Goal: Information Seeking & Learning: Learn about a topic

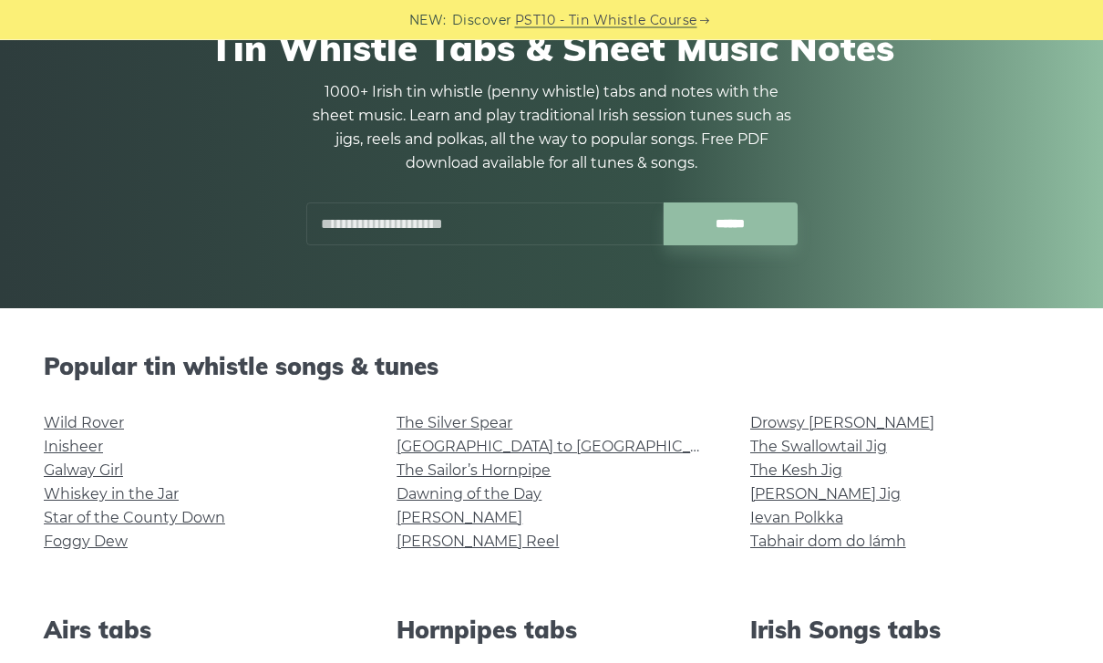
scroll to position [148, 0]
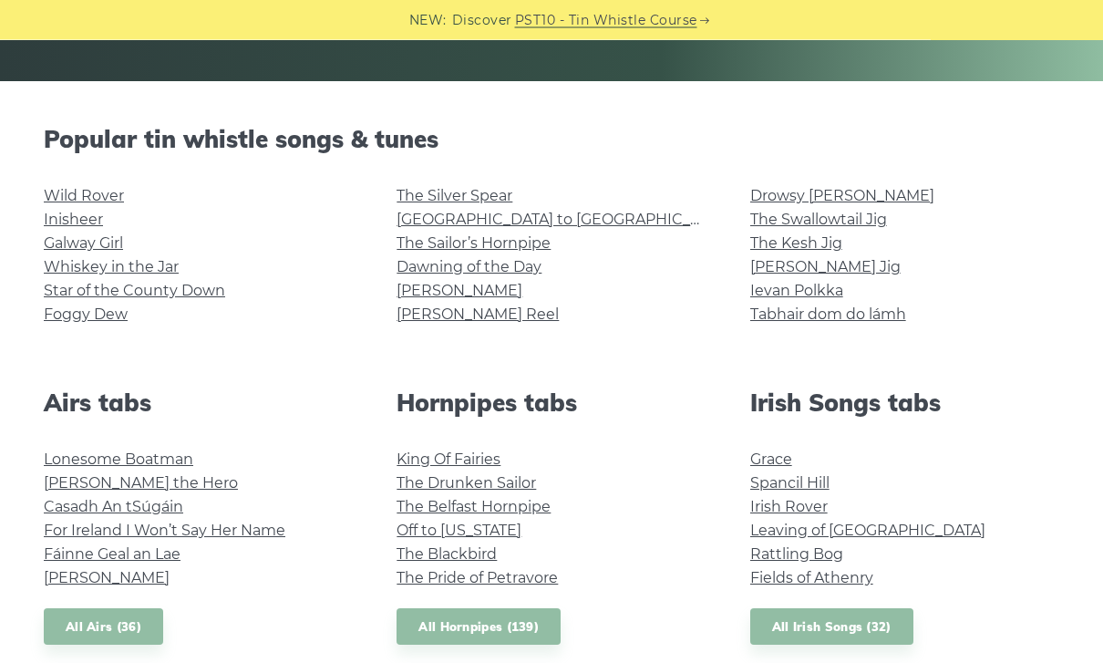
scroll to position [398, 0]
click at [71, 313] on link "Foggy Dew" at bounding box center [86, 314] width 84 height 17
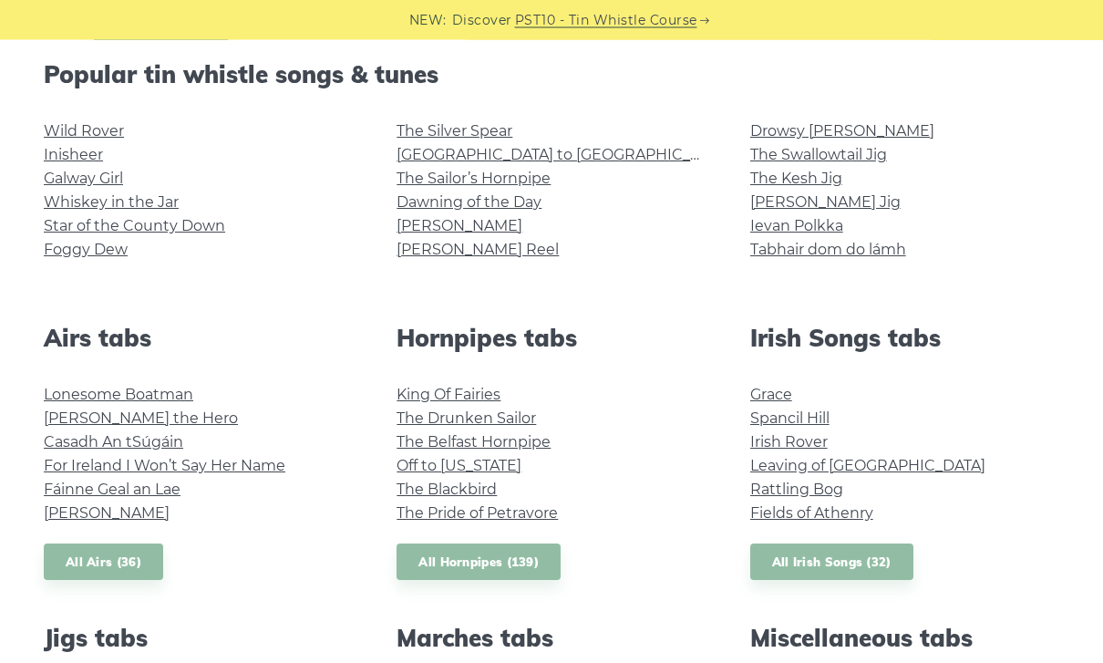
scroll to position [462, 0]
click at [775, 423] on link "Spancil Hill" at bounding box center [790, 417] width 79 height 17
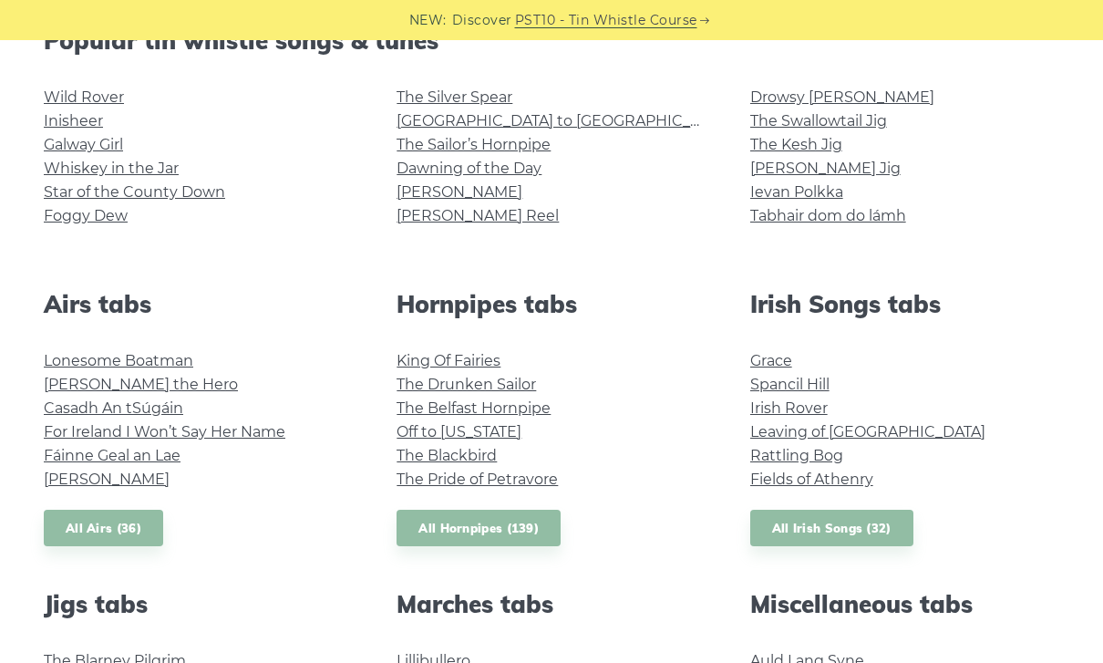
scroll to position [495, 0]
click at [862, 129] on link "The Swallowtail Jig" at bounding box center [819, 121] width 137 height 17
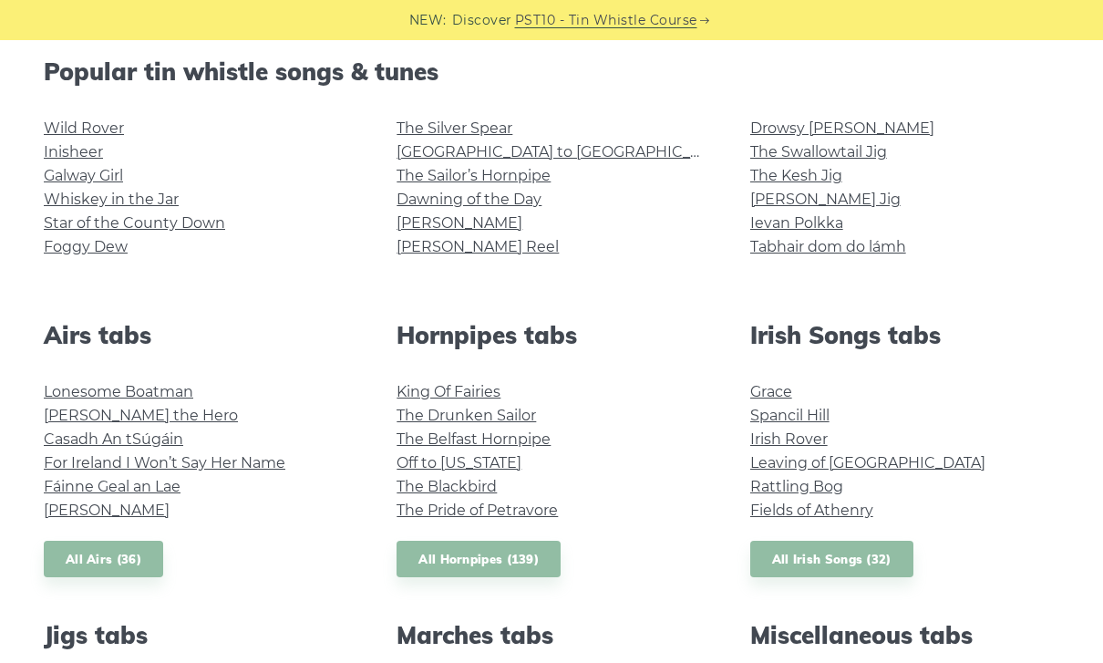
scroll to position [462, 0]
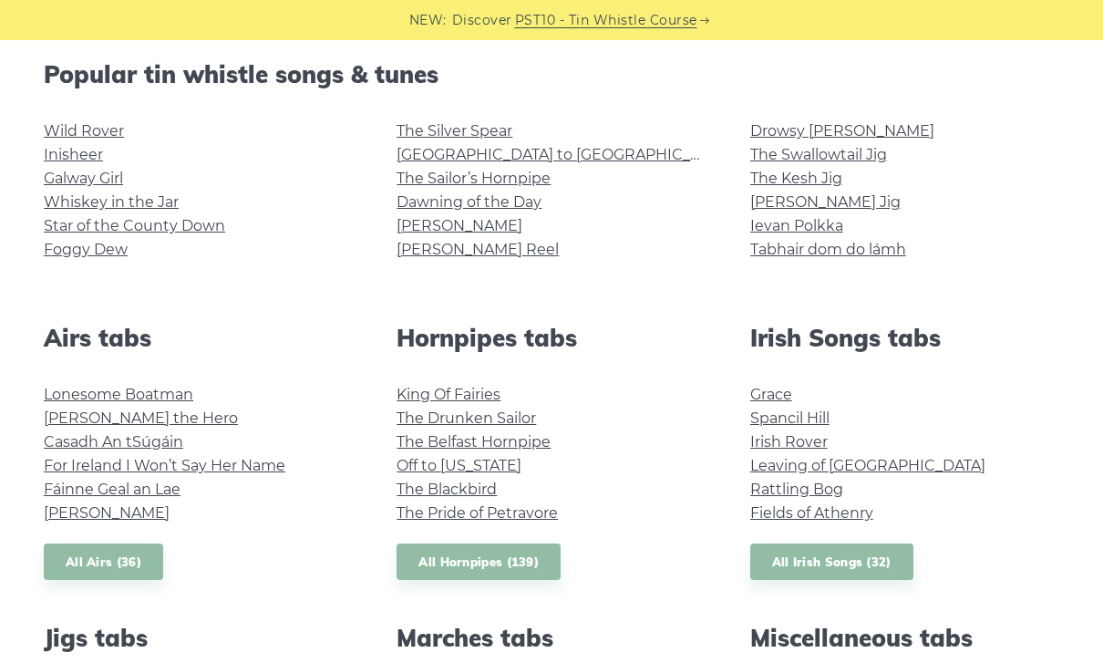
click at [59, 224] on link "Star of the County Down" at bounding box center [134, 225] width 181 height 17
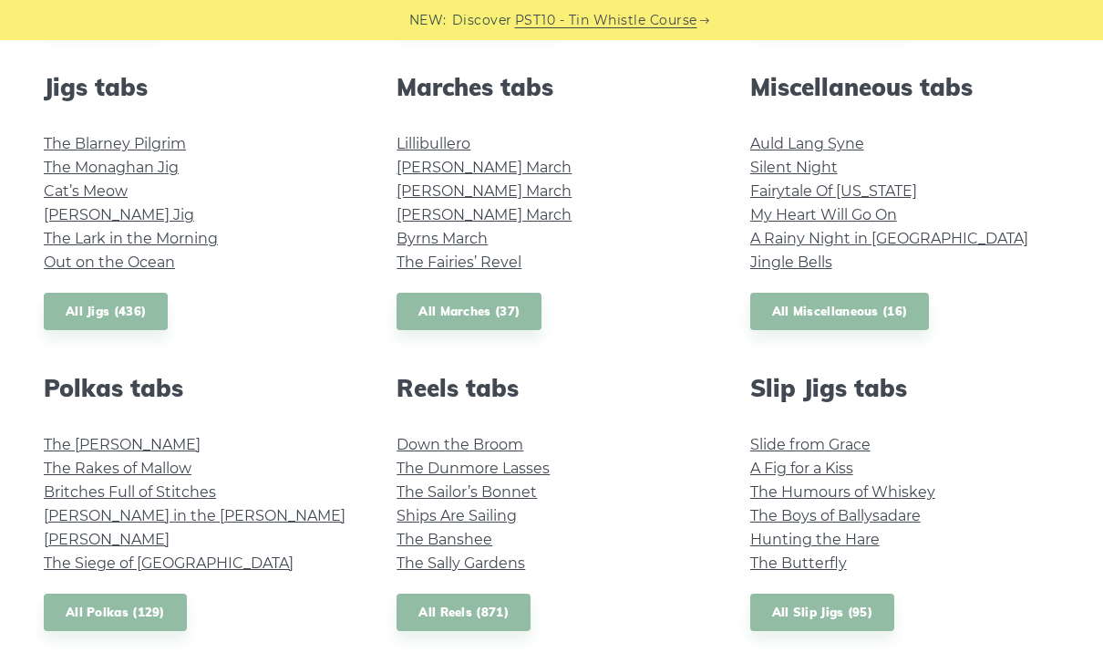
scroll to position [1004, 0]
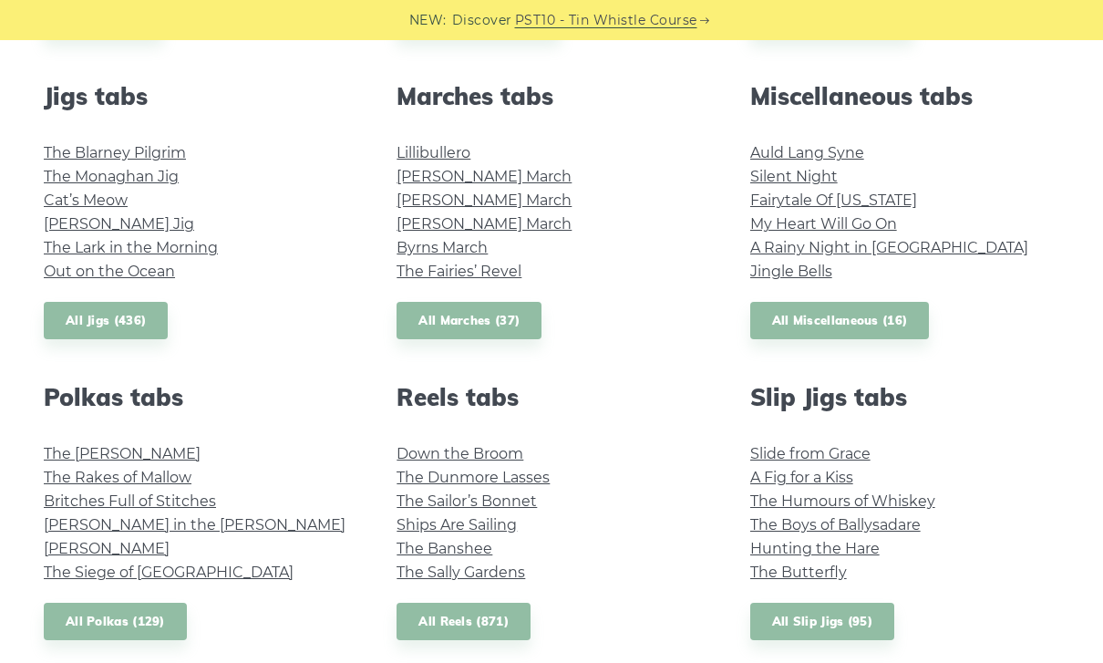
click at [885, 320] on link "All Miscellaneous (16)" at bounding box center [841, 320] width 180 height 37
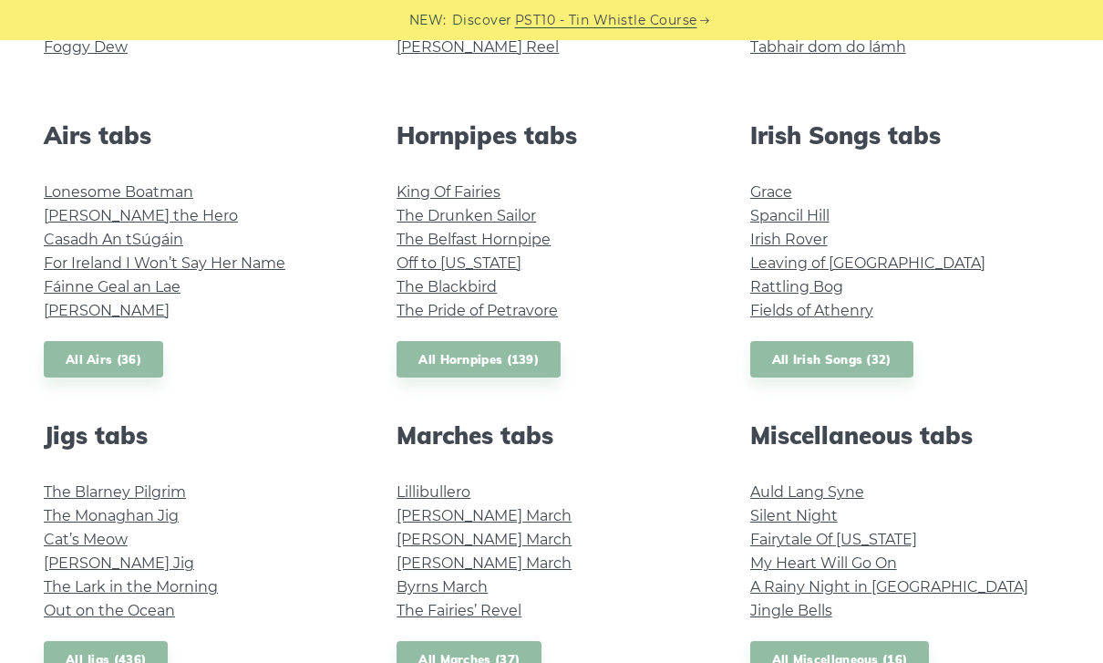
scroll to position [667, 0]
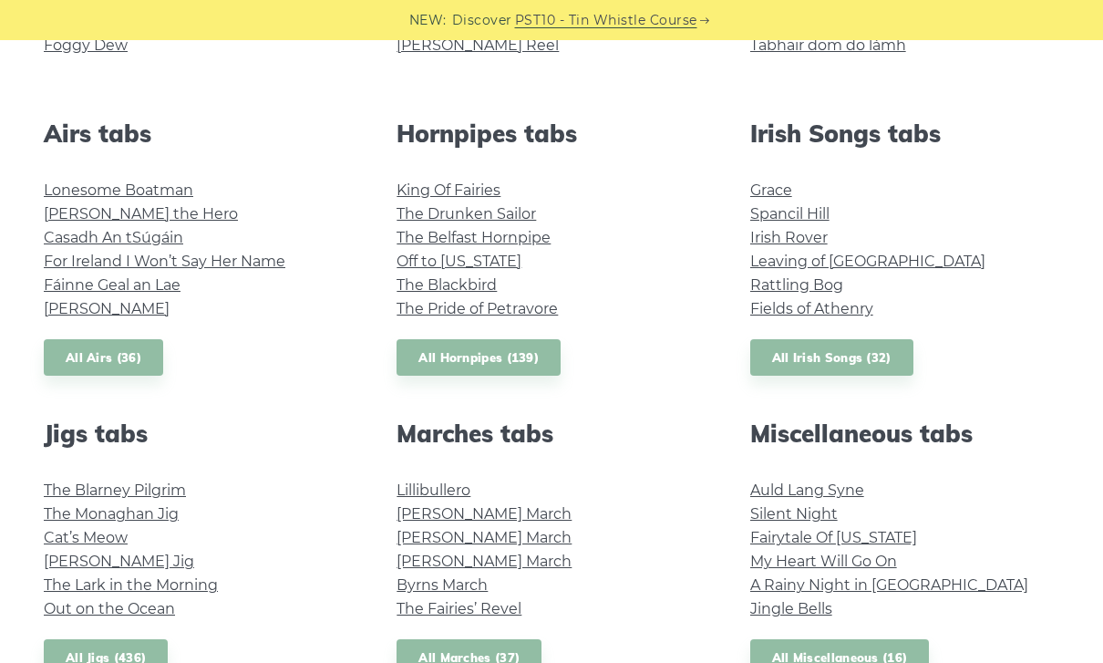
click at [862, 355] on link "All Irish Songs (32)" at bounding box center [832, 357] width 163 height 37
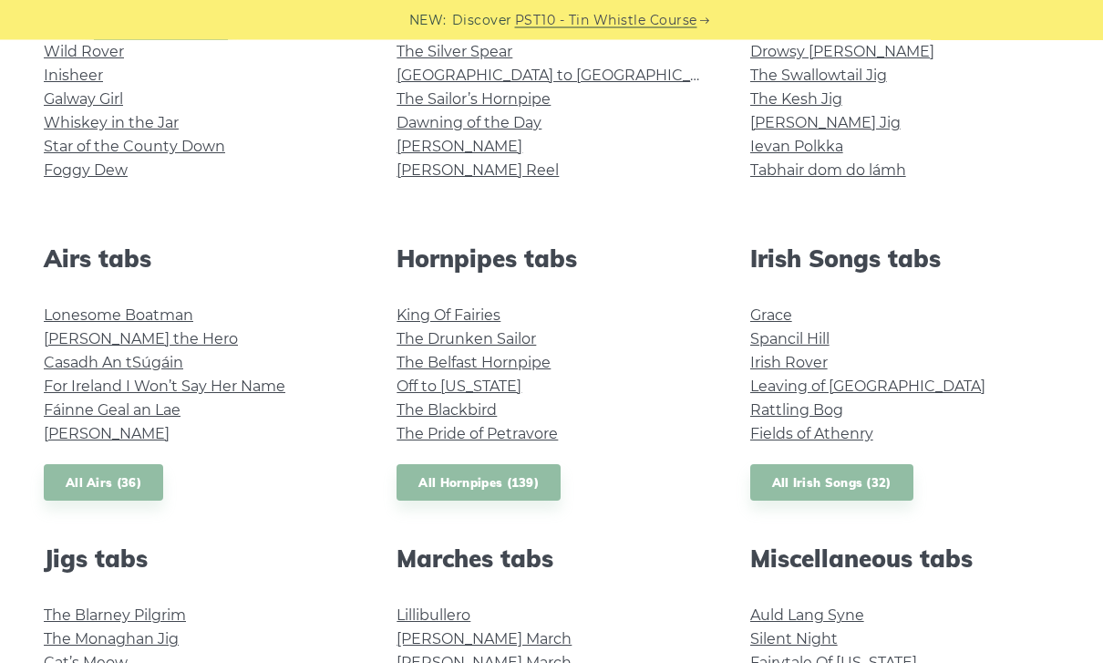
scroll to position [542, 0]
click at [879, 469] on link "All Irish Songs (32)" at bounding box center [832, 482] width 163 height 37
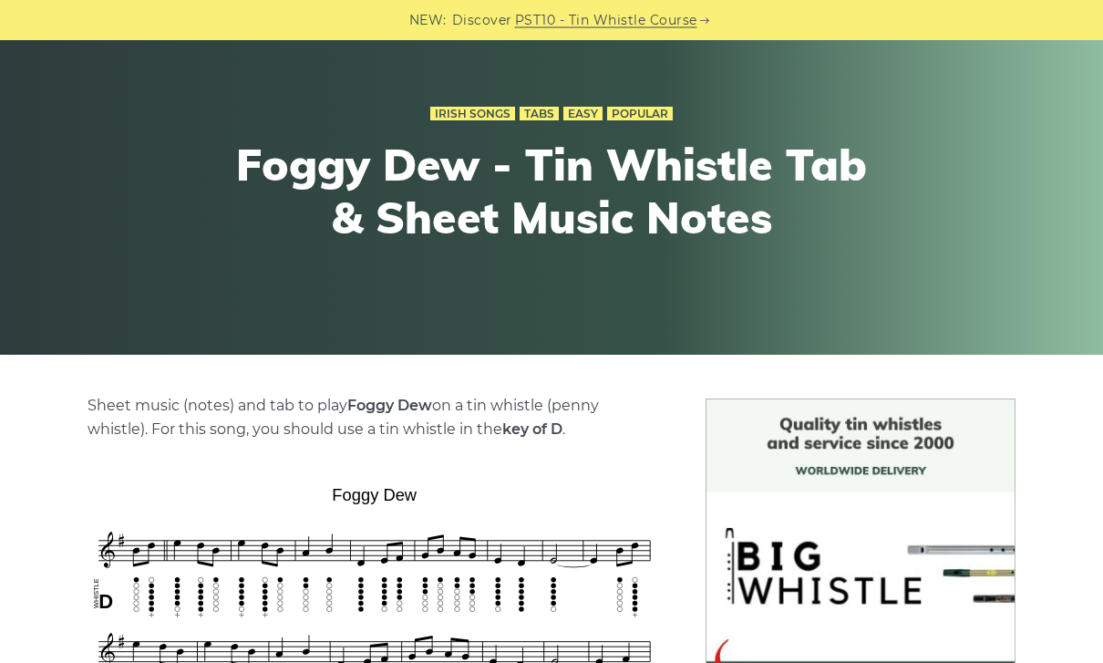
scroll to position [106, 0]
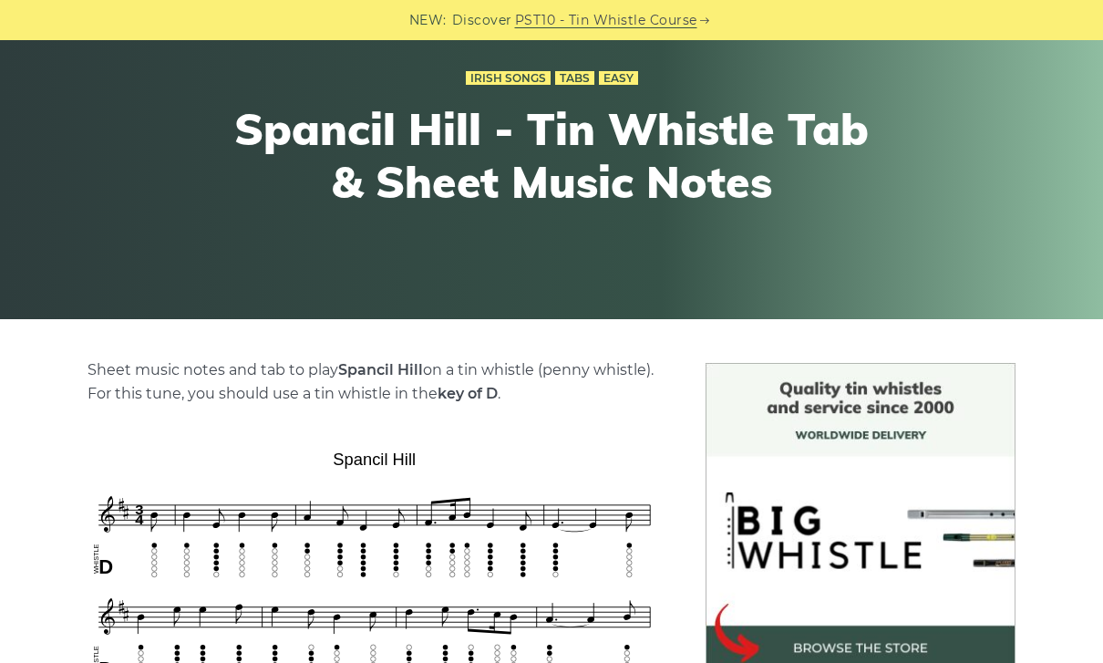
scroll to position [129, 0]
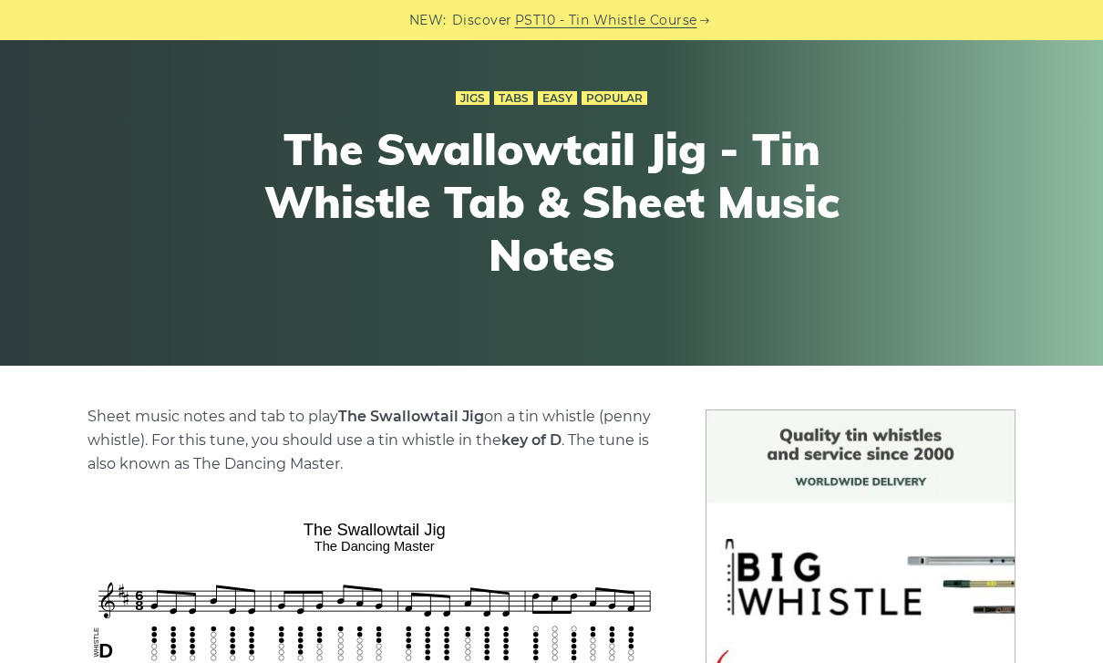
scroll to position [72, 0]
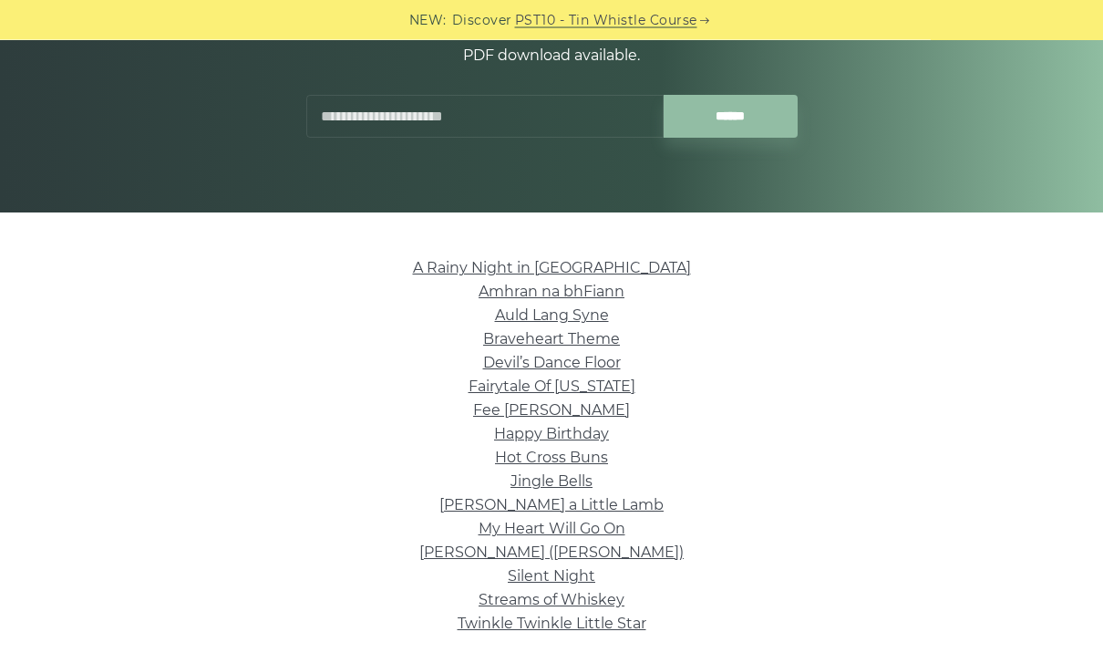
scroll to position [248, 0]
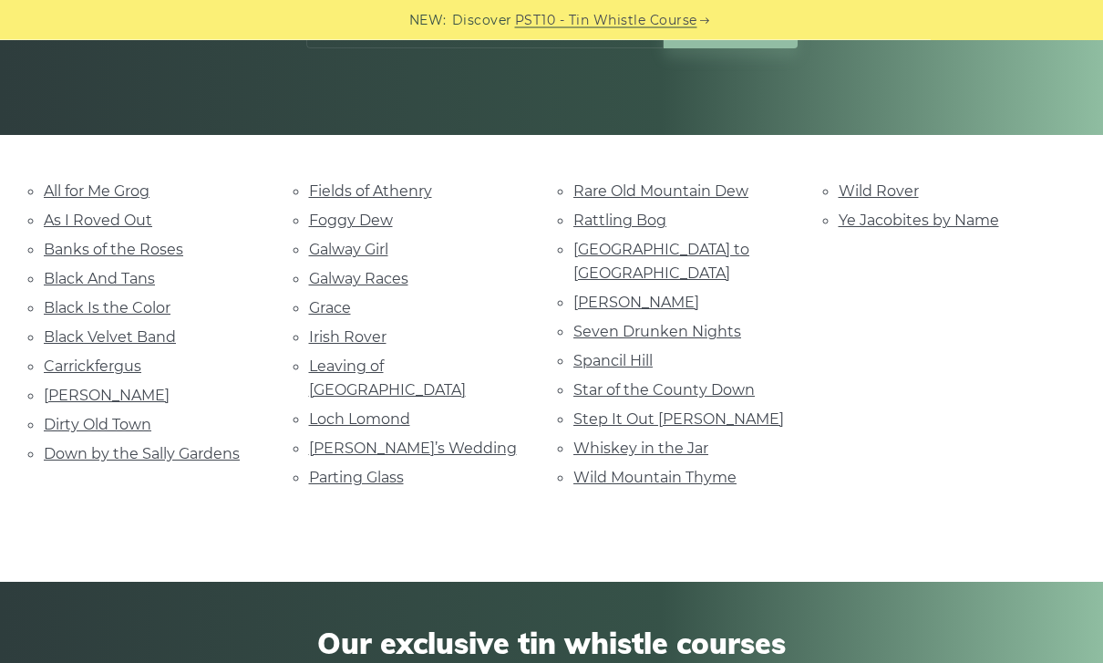
scroll to position [344, 0]
click at [84, 357] on link "Carrickfergus" at bounding box center [93, 365] width 98 height 17
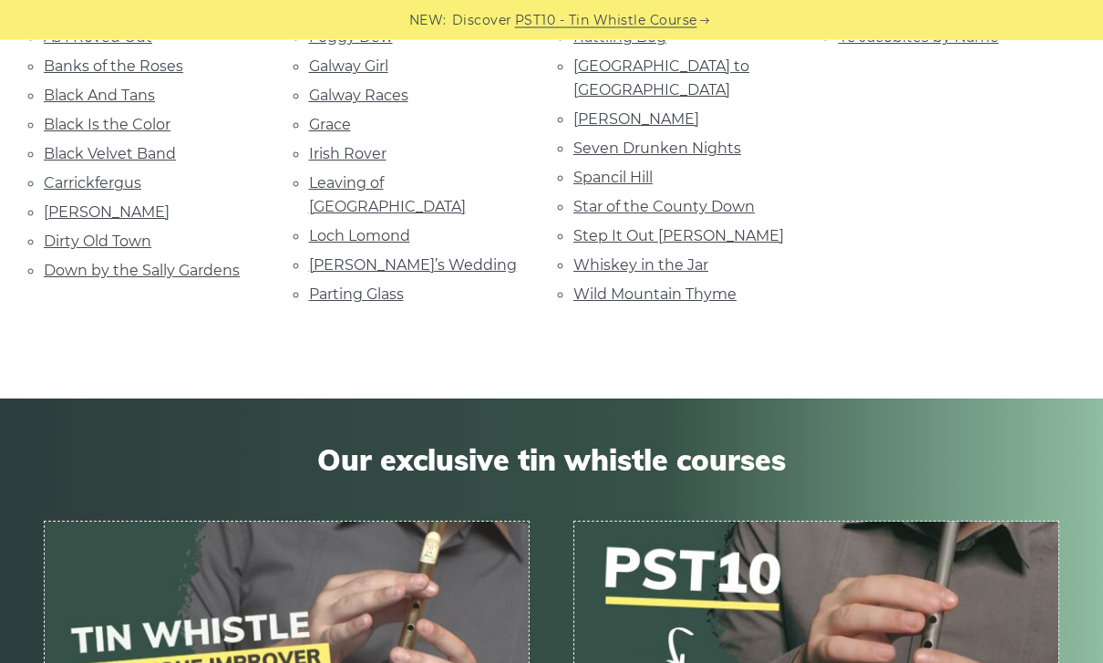
scroll to position [527, 0]
click at [94, 269] on link "Down by the Sally Gardens" at bounding box center [142, 270] width 196 height 17
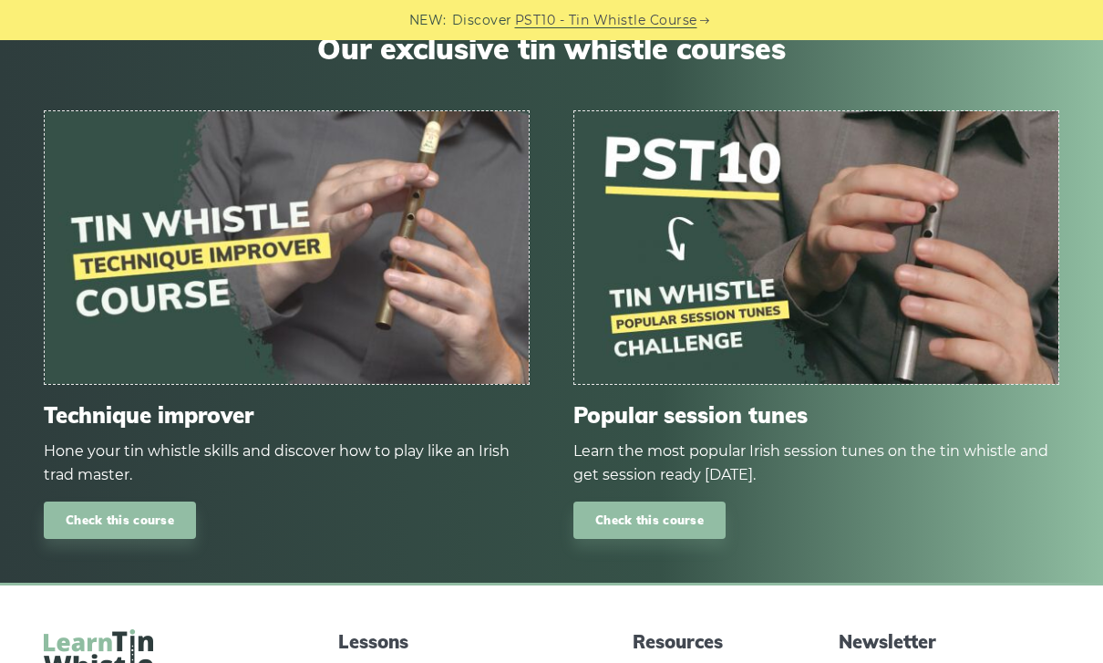
scroll to position [1800, 0]
